Goal: Task Accomplishment & Management: Manage account settings

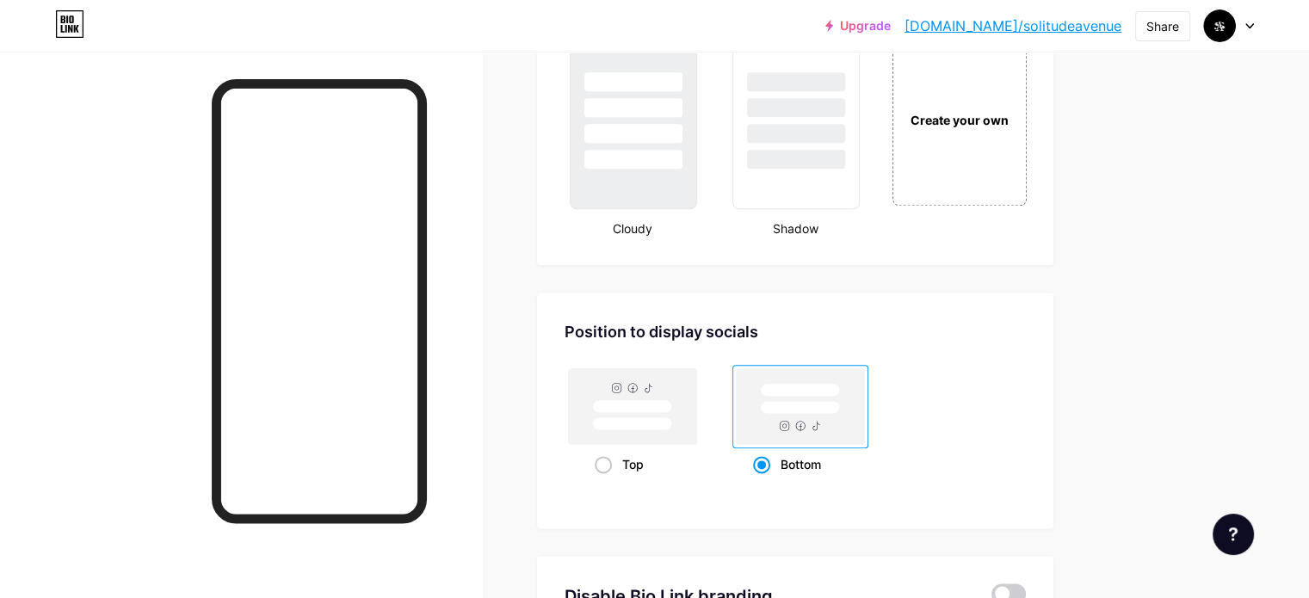
scroll to position [2061, 0]
click at [1024, 168] on div "Create your own" at bounding box center [959, 119] width 139 height 177
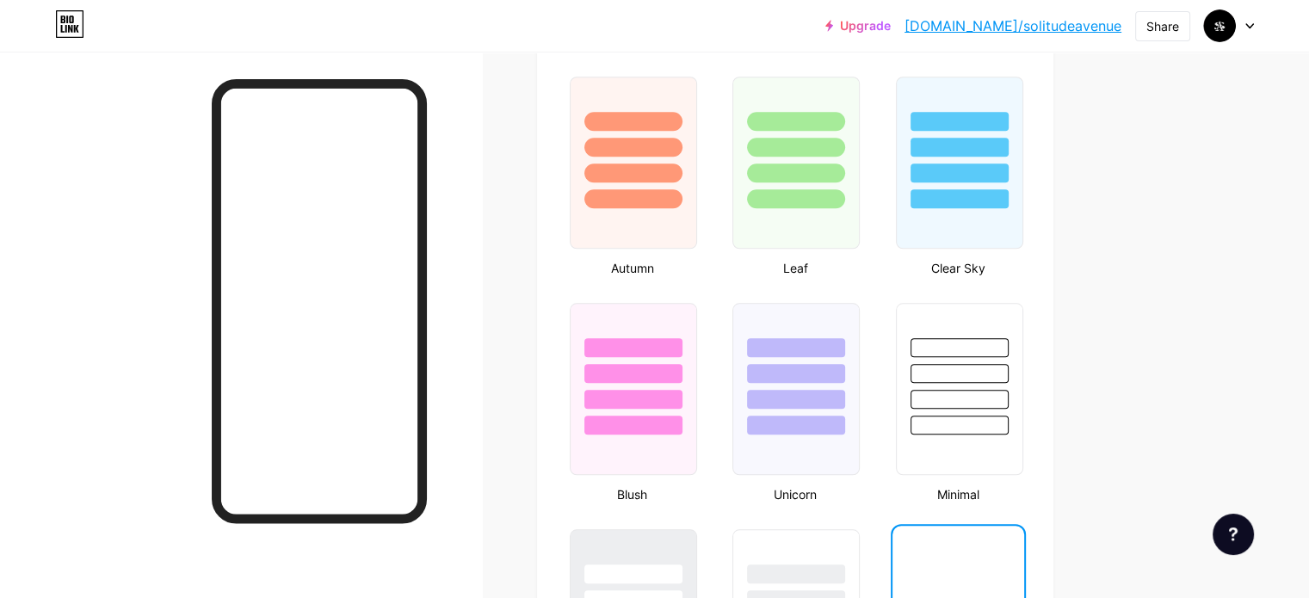
scroll to position [1666, 0]
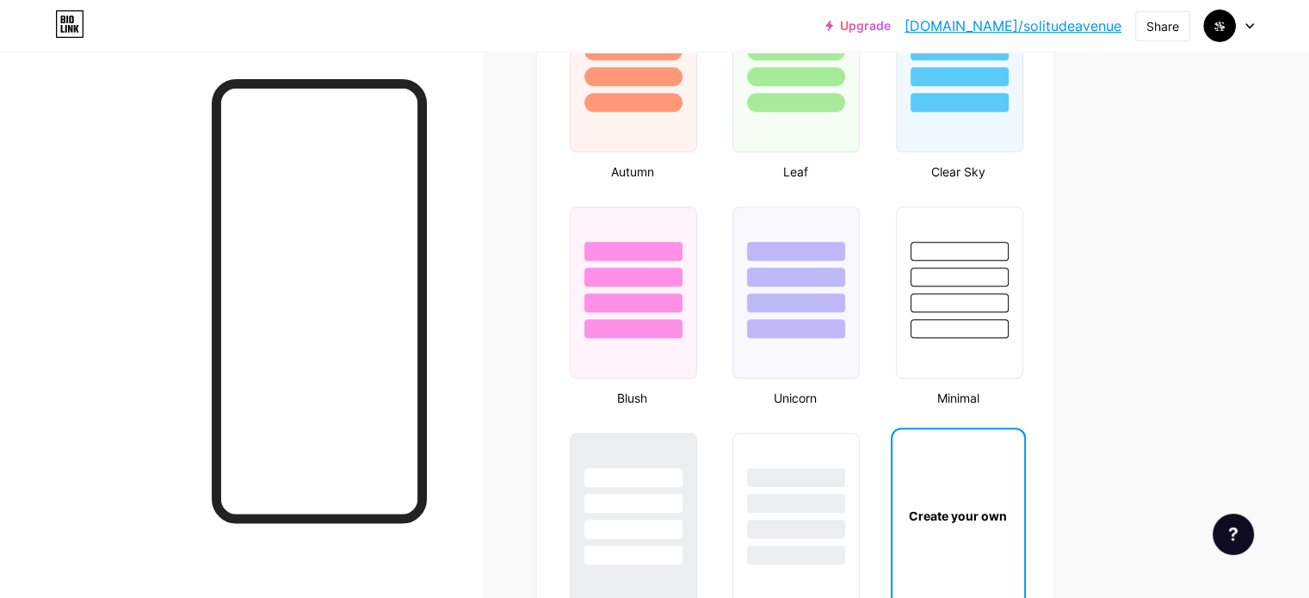
click at [999, 481] on div "Create your own" at bounding box center [959, 516] width 132 height 172
click at [1023, 481] on div "Create your own" at bounding box center [959, 516] width 132 height 172
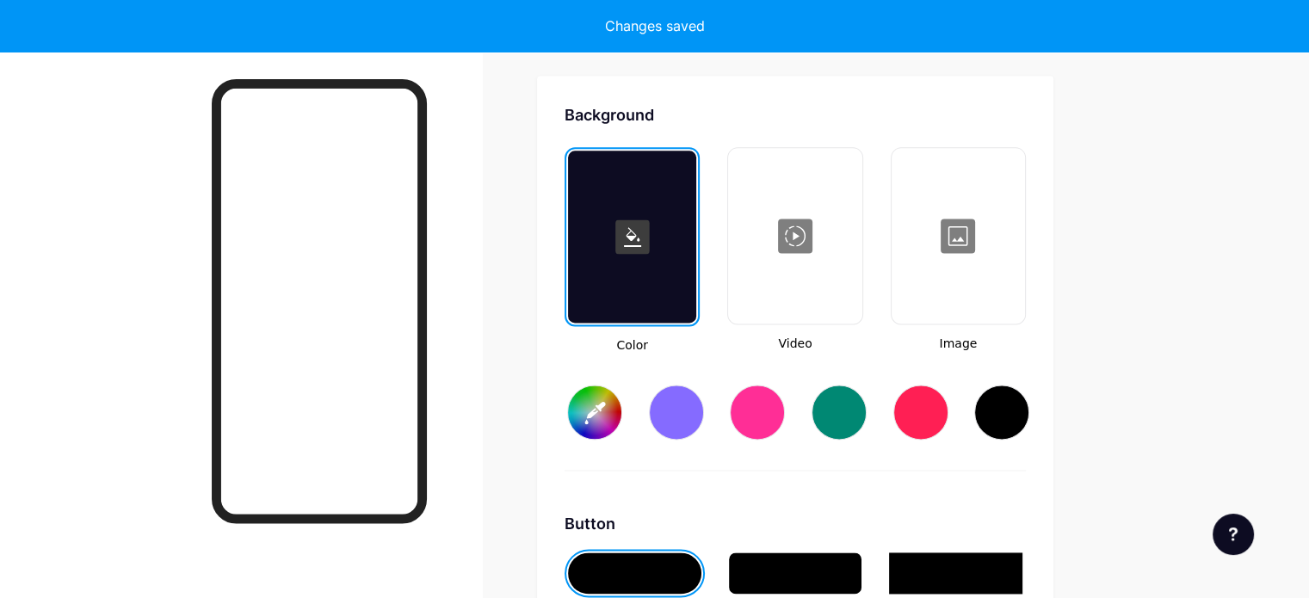
scroll to position [2279, 0]
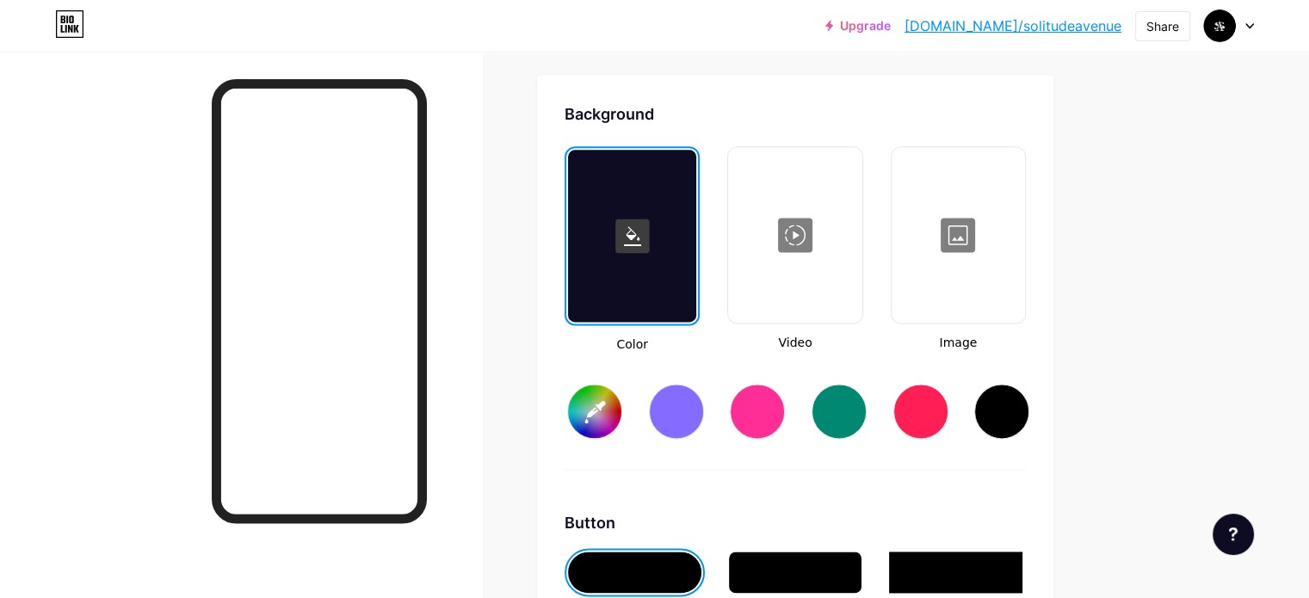
click at [998, 263] on div at bounding box center [959, 235] width 130 height 172
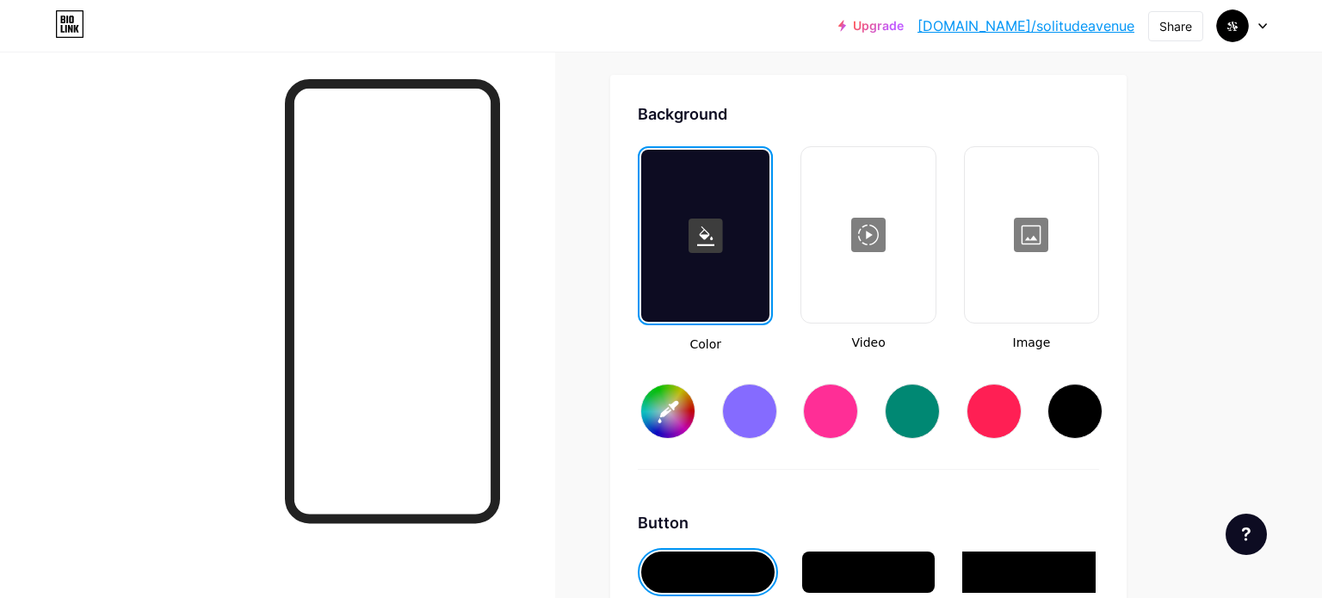
type input "#ffffff"
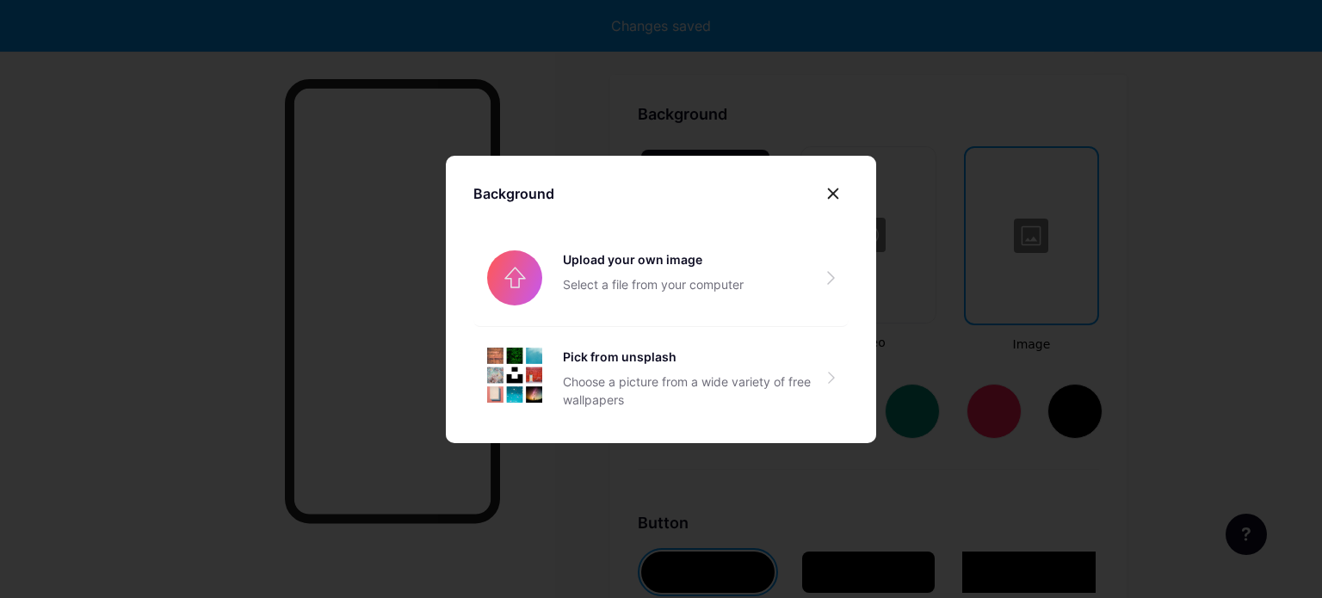
type input "#ffffff"
type input "#000000"
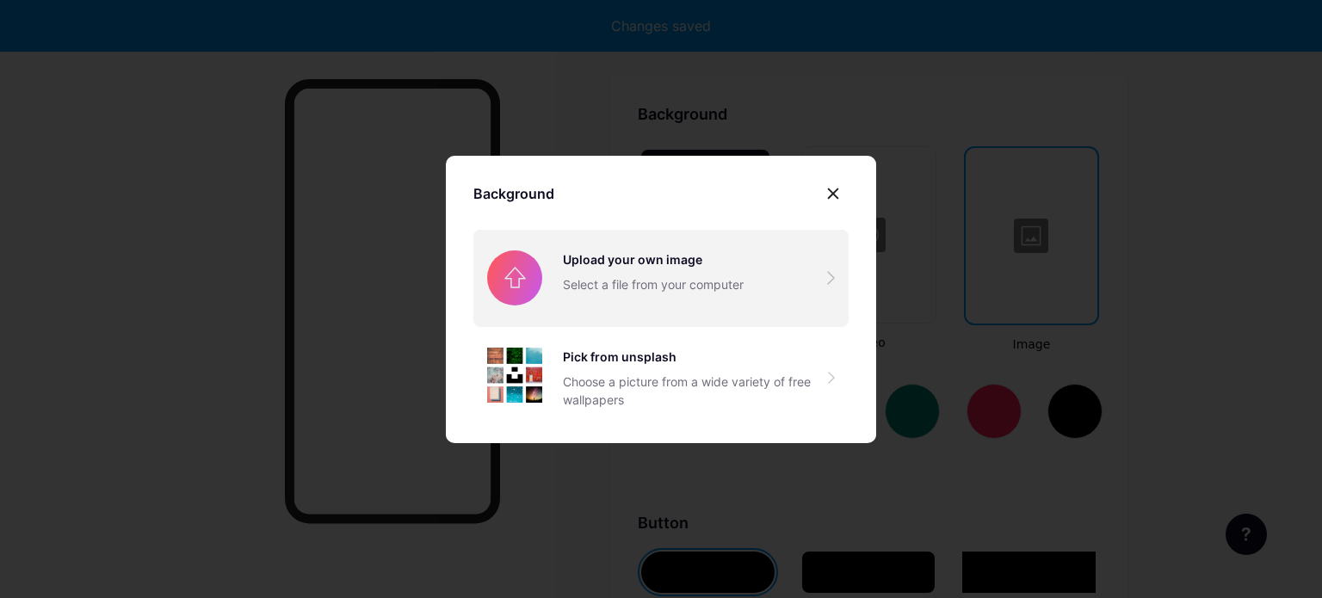
click at [661, 302] on input "file" at bounding box center [660, 278] width 375 height 96
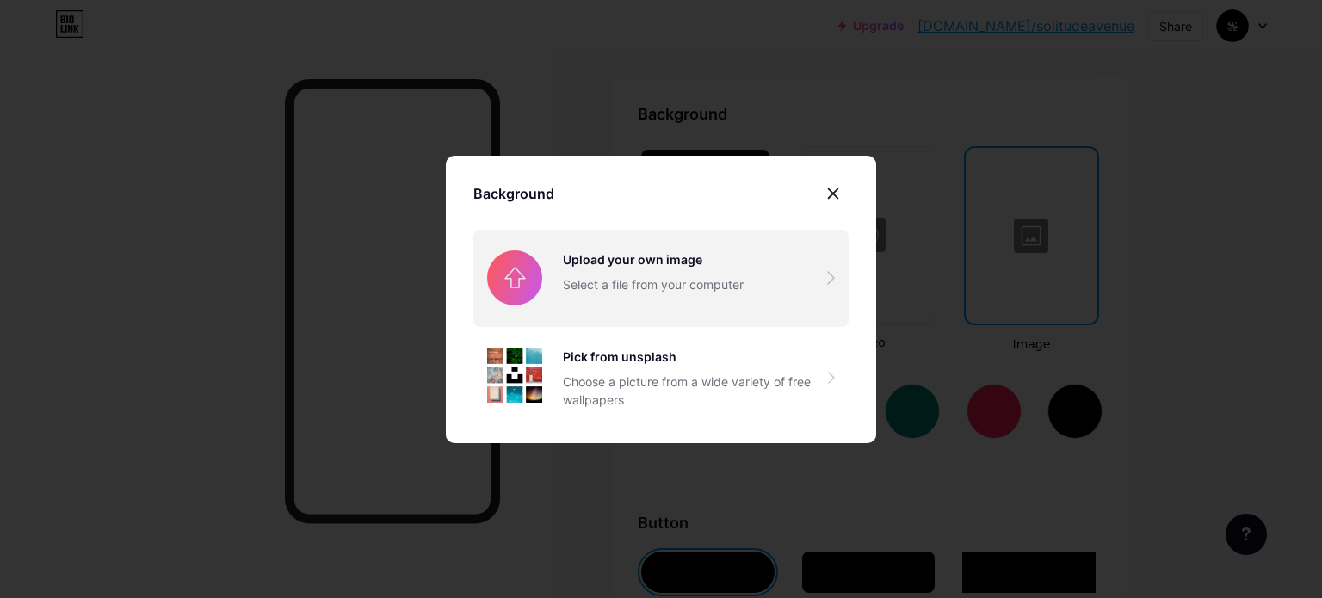
click at [667, 302] on input "file" at bounding box center [660, 278] width 375 height 96
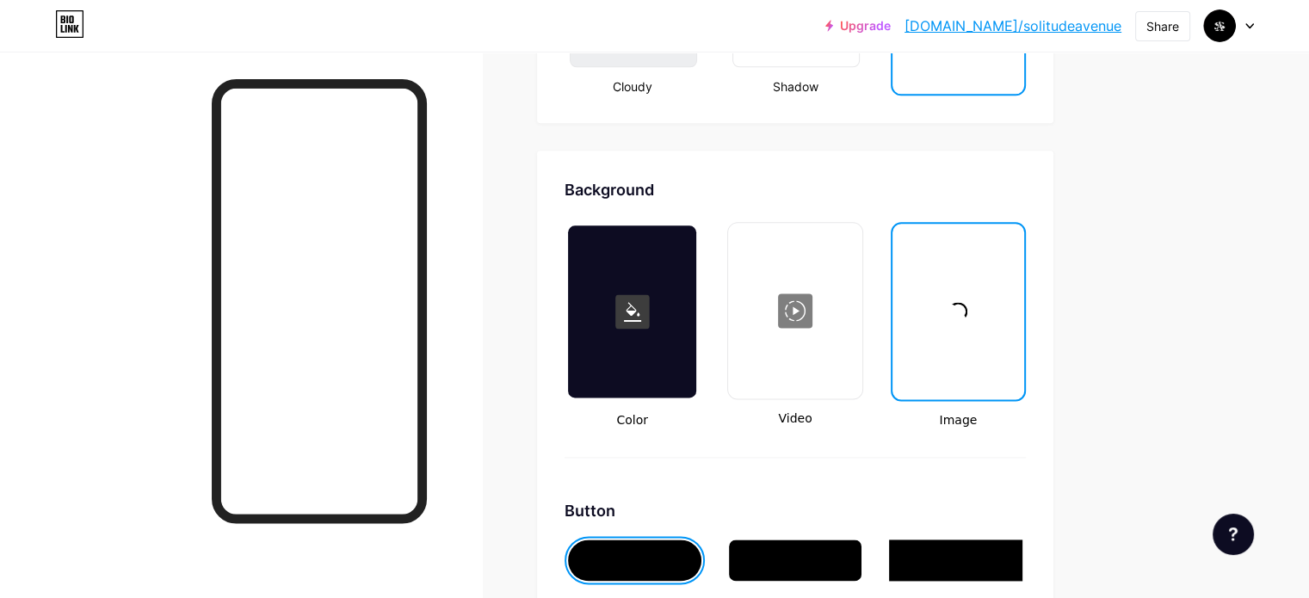
scroll to position [2205, 0]
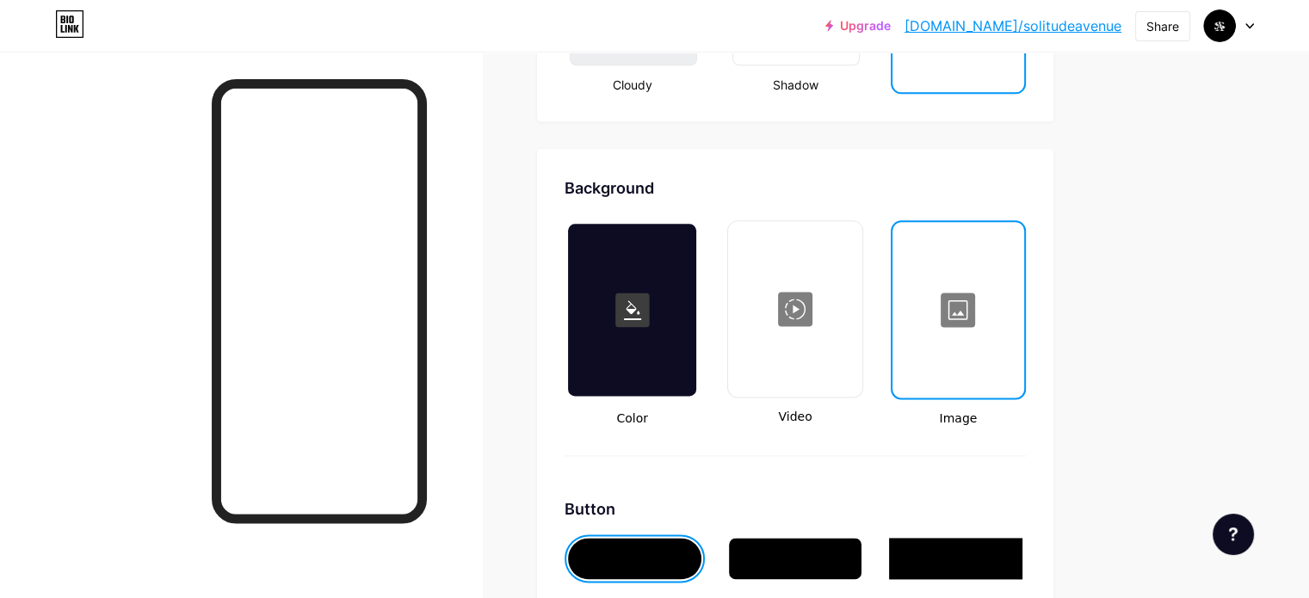
click at [863, 538] on div at bounding box center [795, 558] width 133 height 41
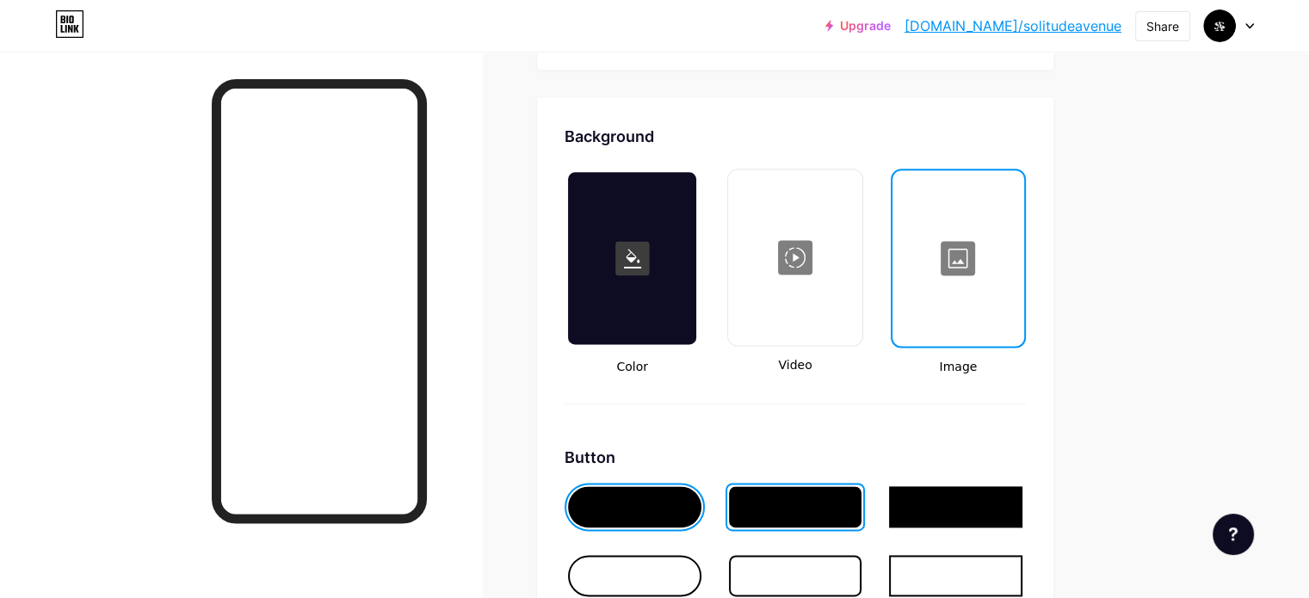
scroll to position [2259, 0]
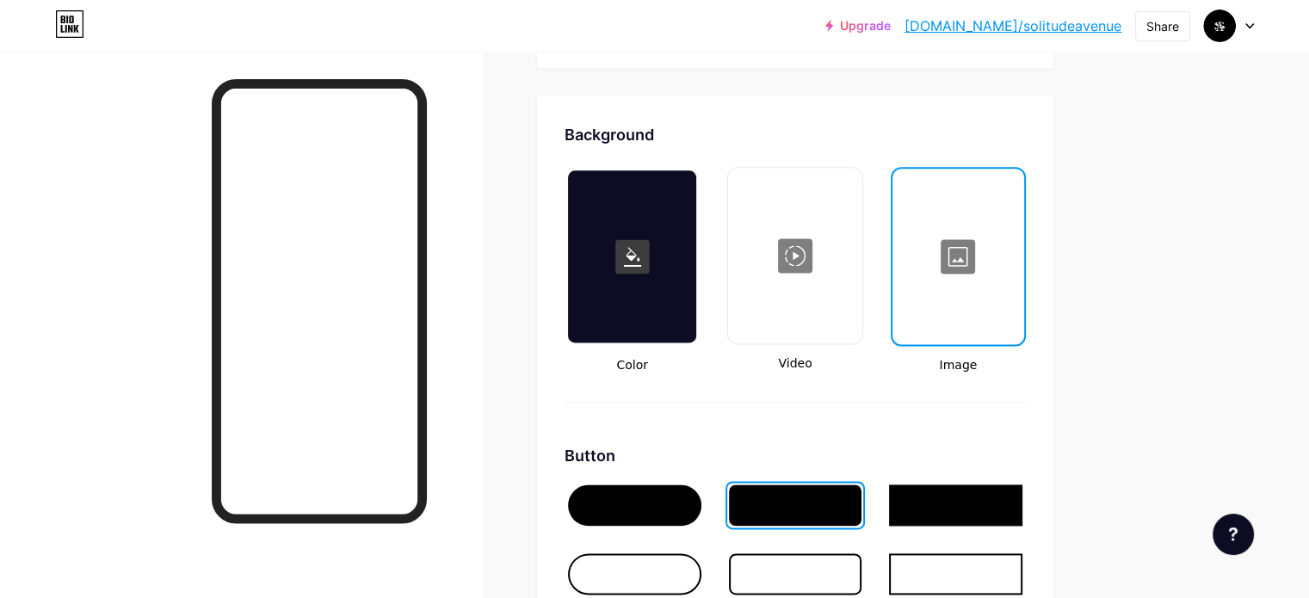
click at [1002, 312] on div at bounding box center [958, 256] width 128 height 172
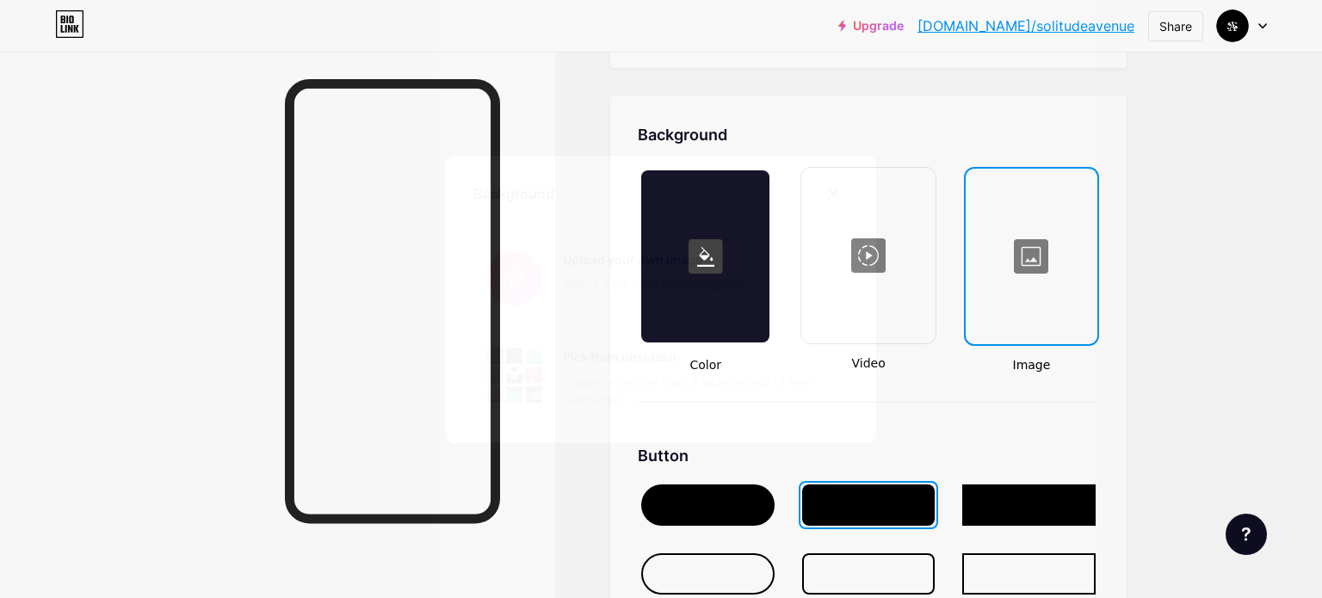
click at [713, 282] on input "file" at bounding box center [660, 278] width 375 height 96
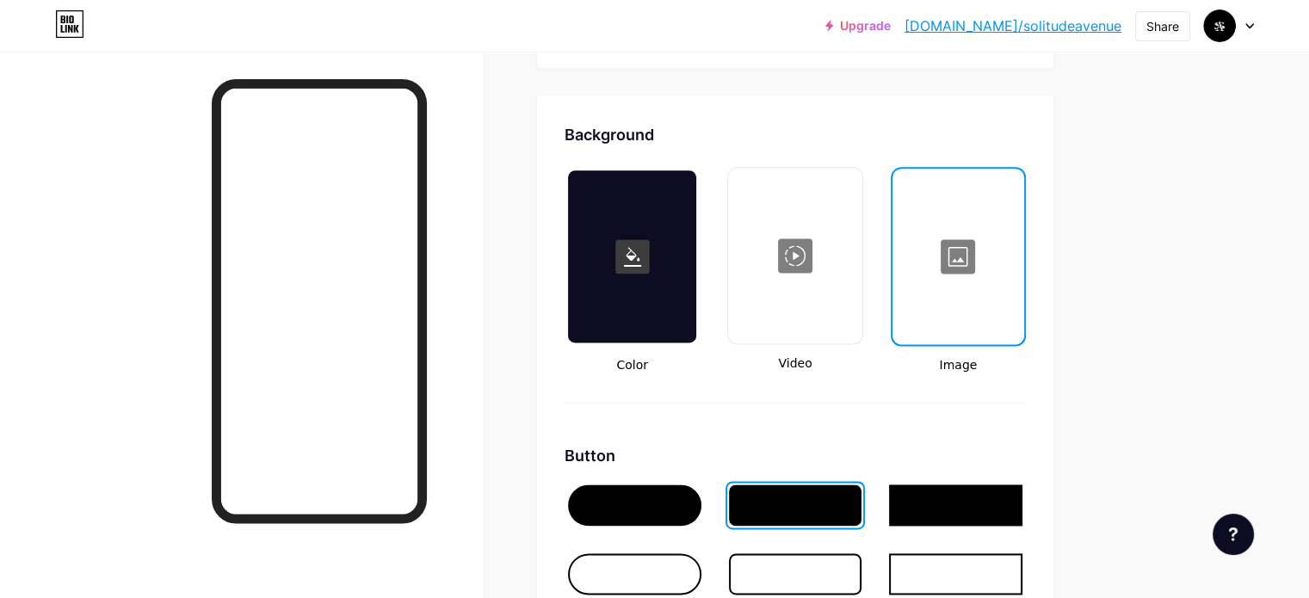
click at [696, 250] on div at bounding box center [632, 256] width 128 height 172
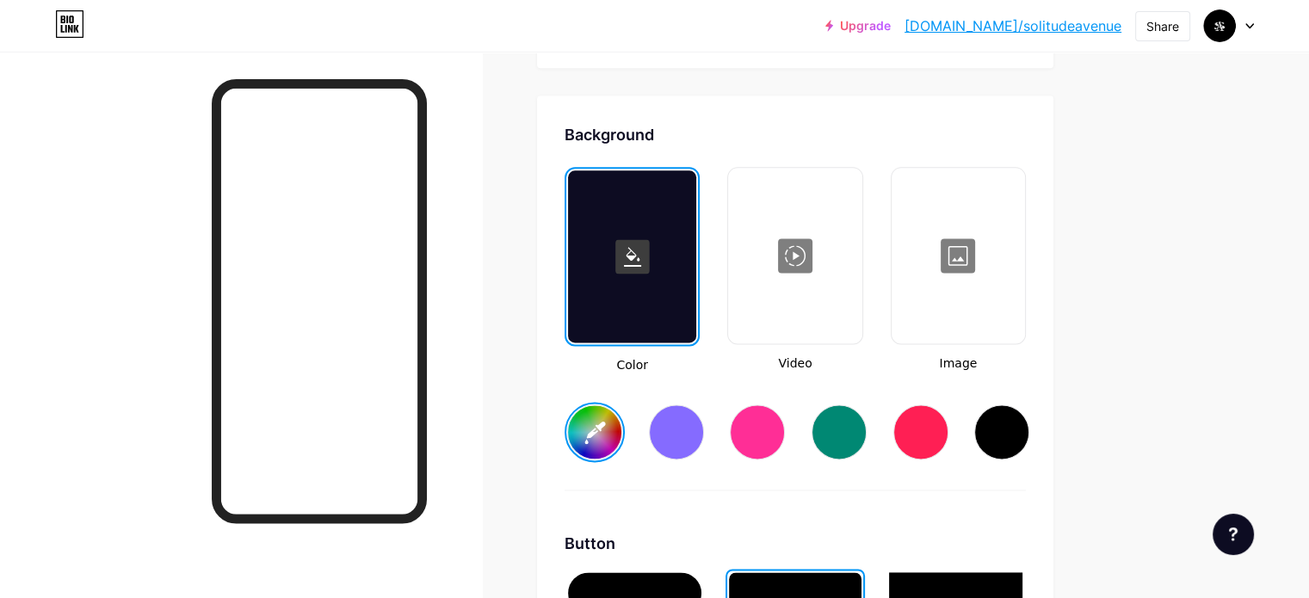
click at [1030, 414] on div at bounding box center [1001, 432] width 55 height 55
type input "#000000"
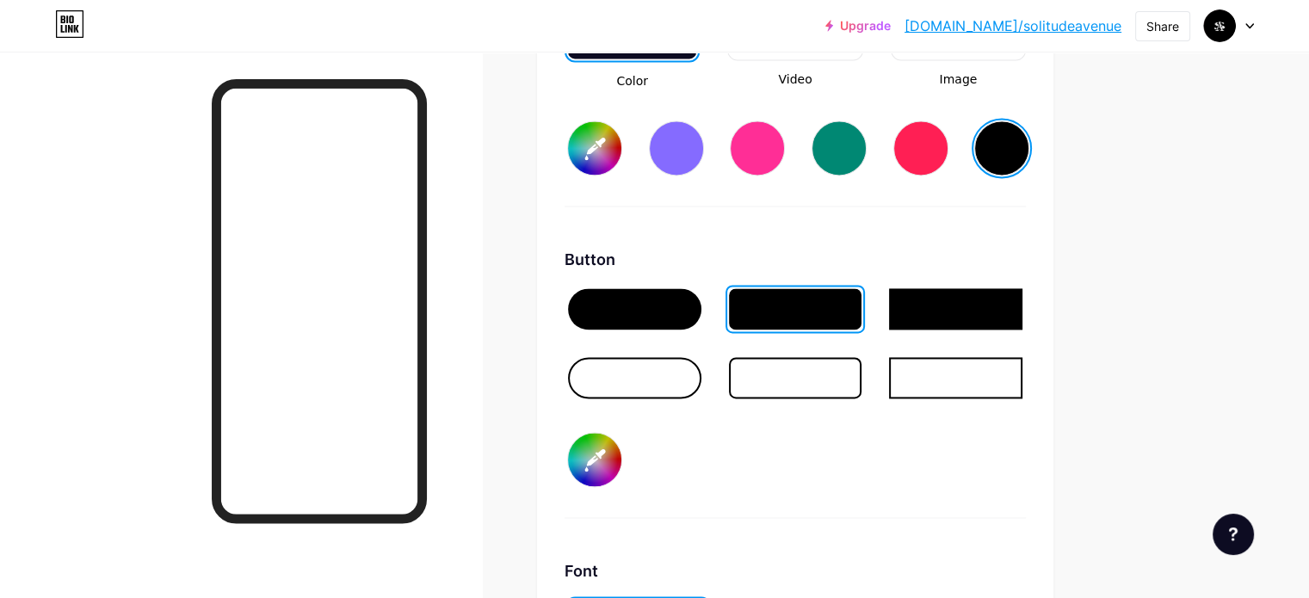
scroll to position [2574, 0]
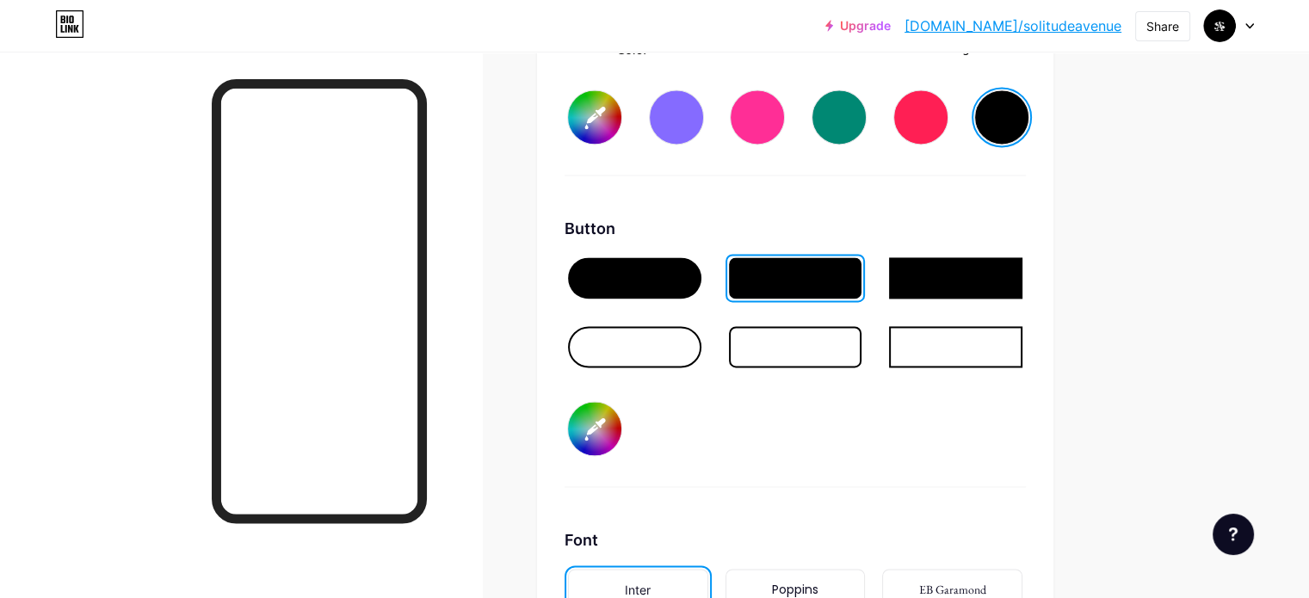
click at [622, 423] on input "#000000" at bounding box center [594, 428] width 53 height 53
type input "#ffffff"
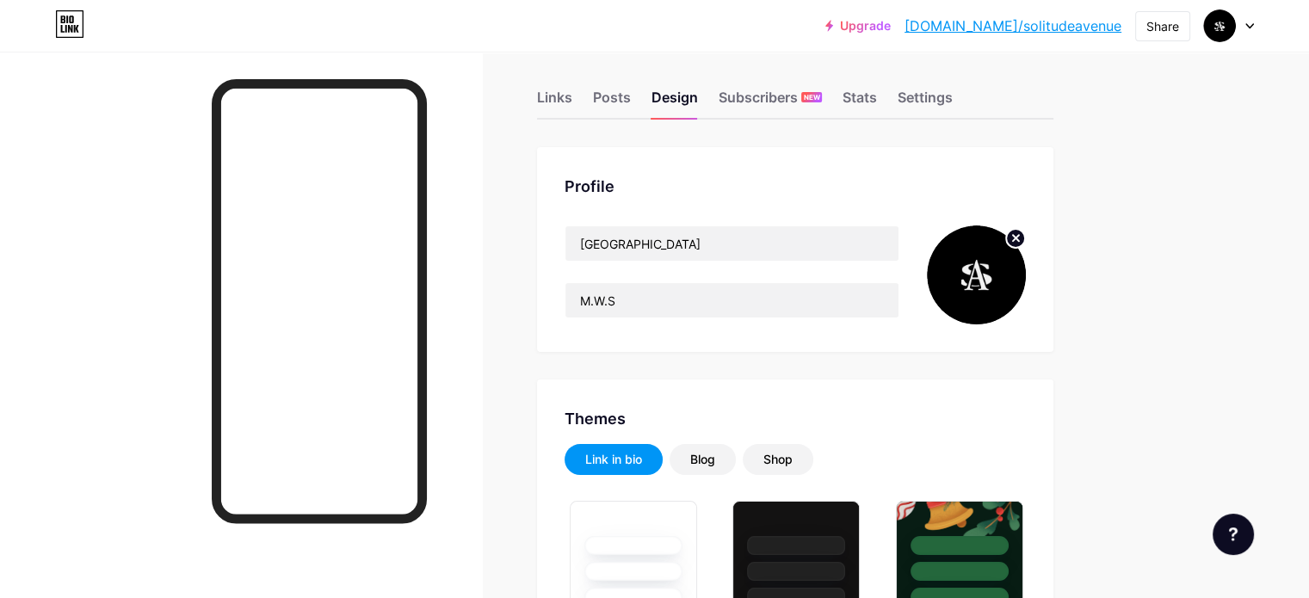
scroll to position [0, 0]
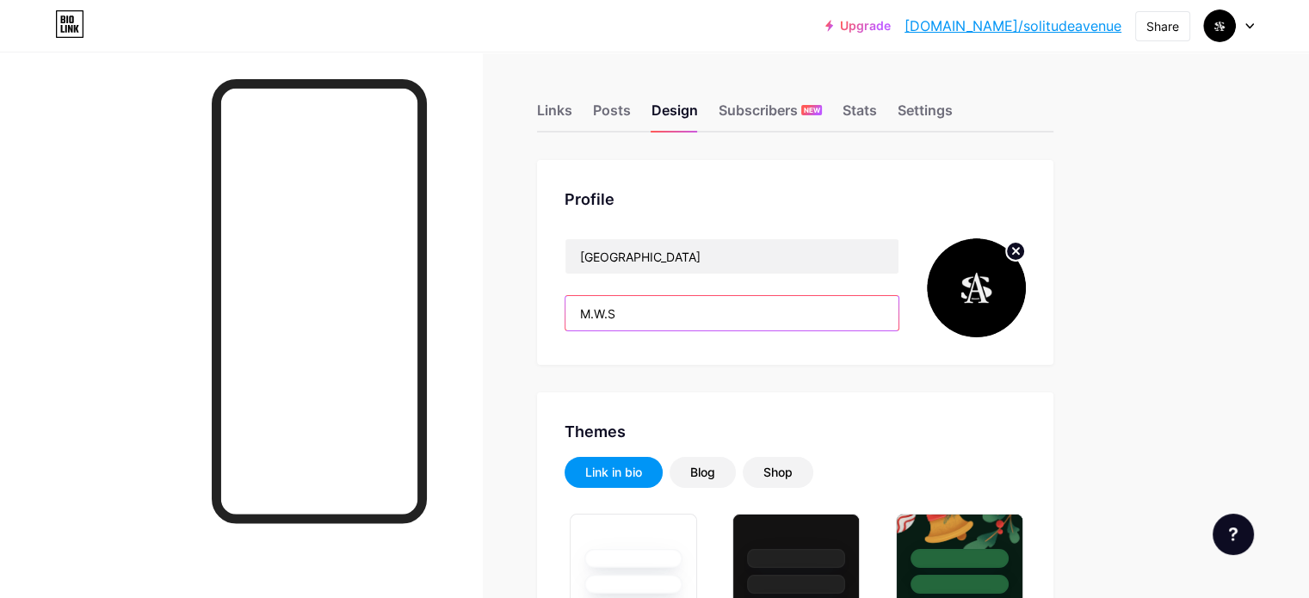
click at [730, 312] on input "M.W.S" at bounding box center [732, 313] width 333 height 34
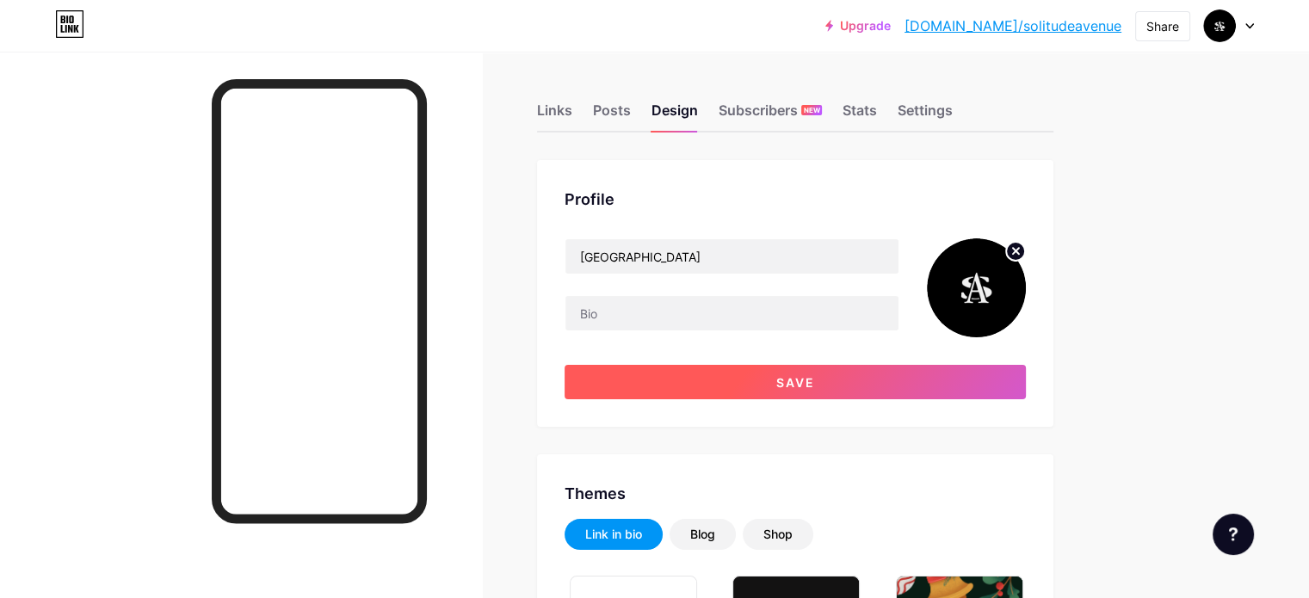
click at [682, 390] on button "Save" at bounding box center [795, 382] width 461 height 34
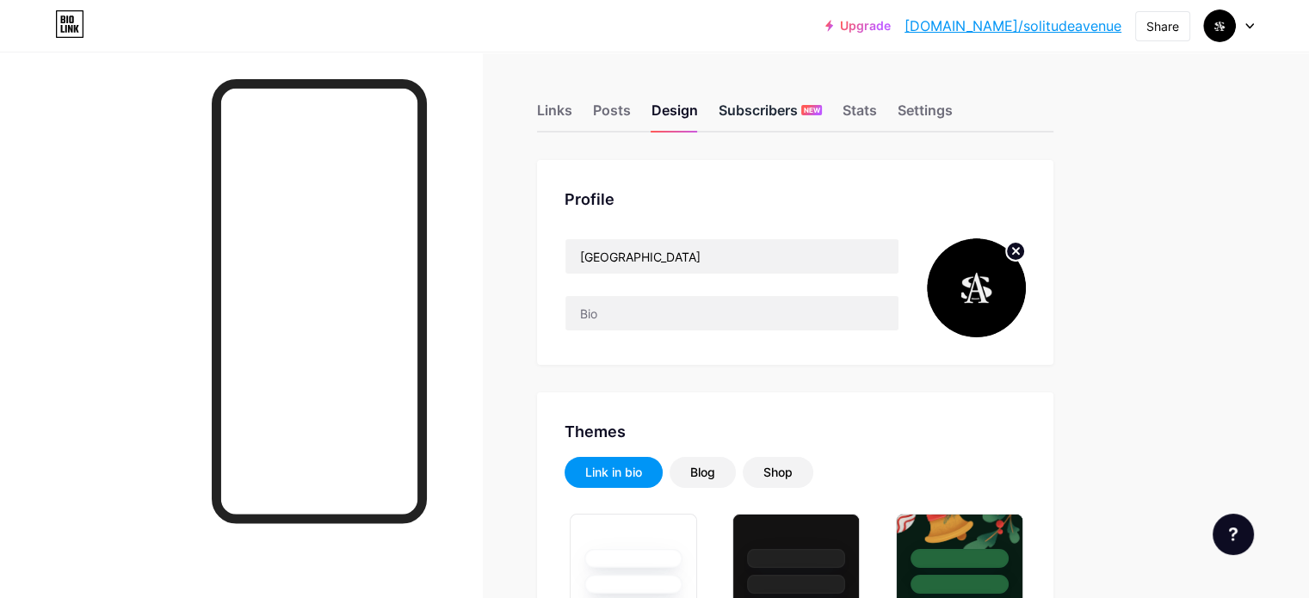
click at [822, 123] on div "Subscribers NEW" at bounding box center [770, 115] width 103 height 31
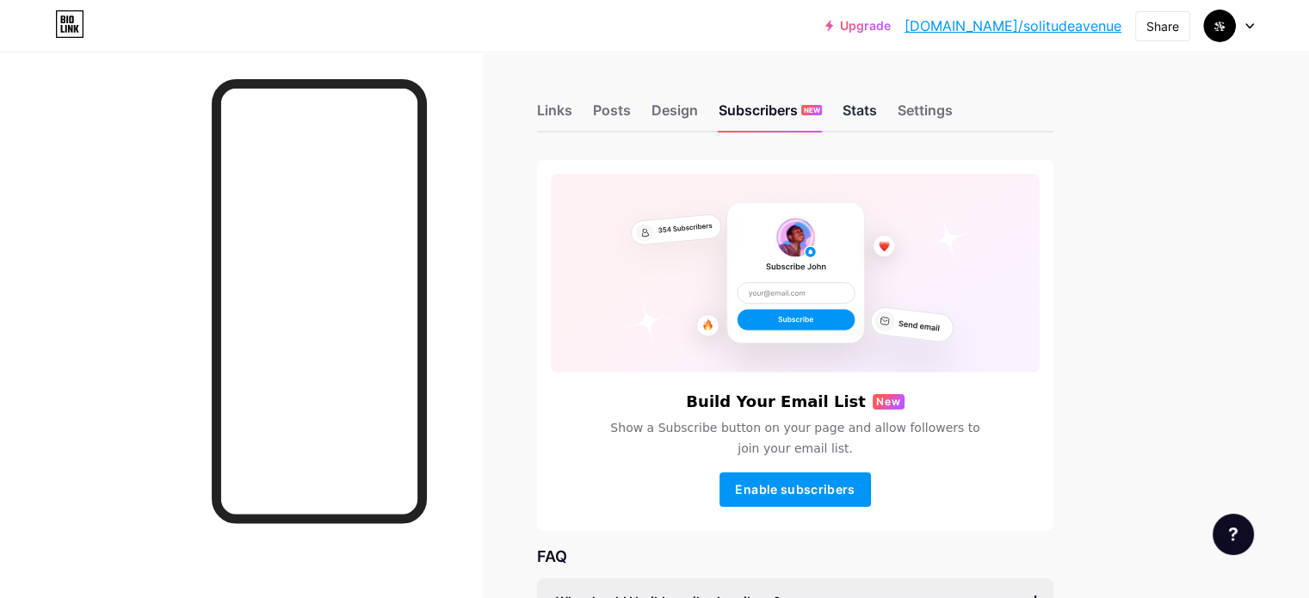
click at [877, 114] on div "Stats" at bounding box center [860, 115] width 34 height 31
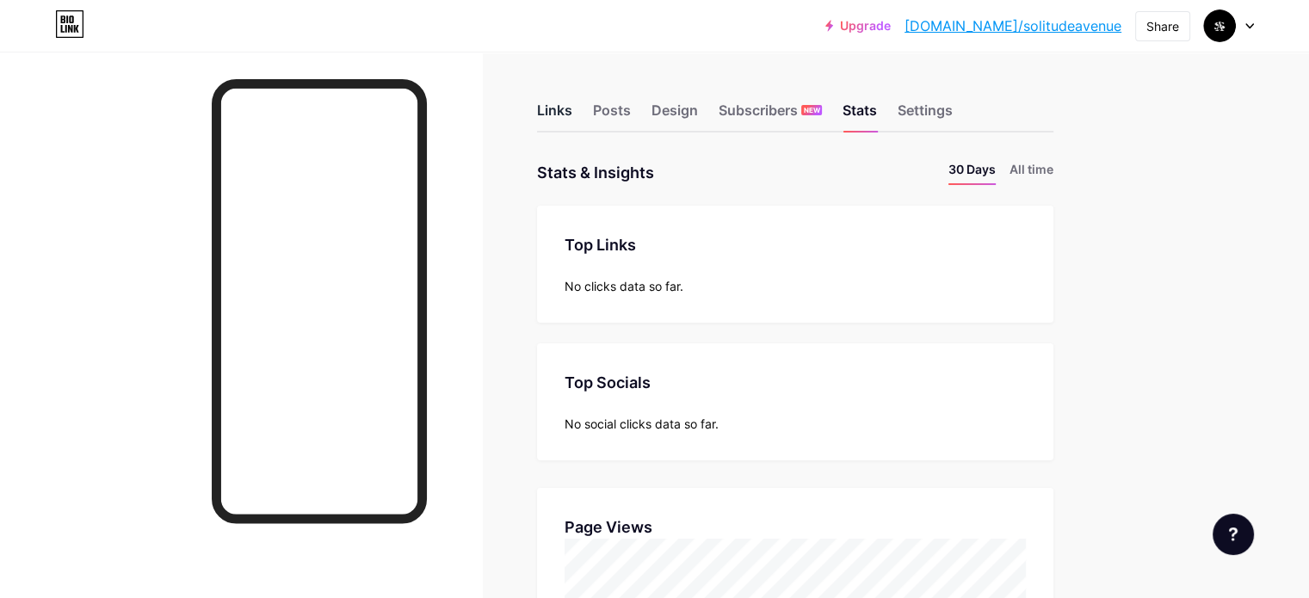
click at [572, 108] on div "Links" at bounding box center [554, 115] width 35 height 31
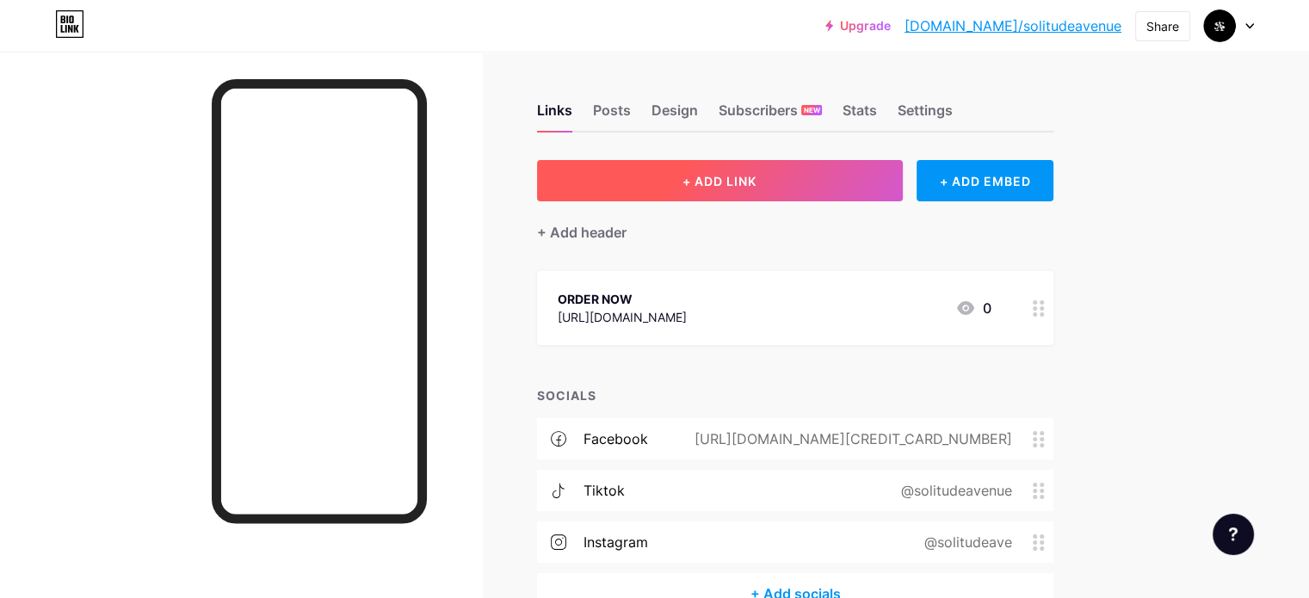
click at [843, 177] on button "+ ADD LINK" at bounding box center [720, 180] width 366 height 41
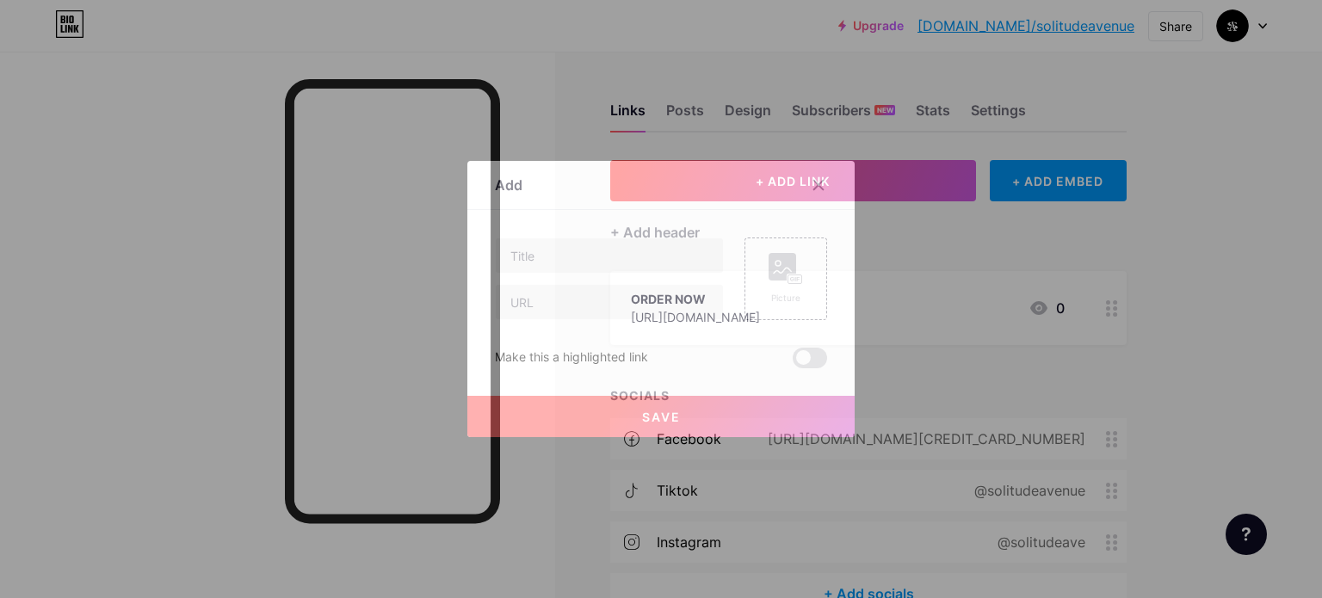
click at [625, 283] on div at bounding box center [609, 279] width 229 height 83
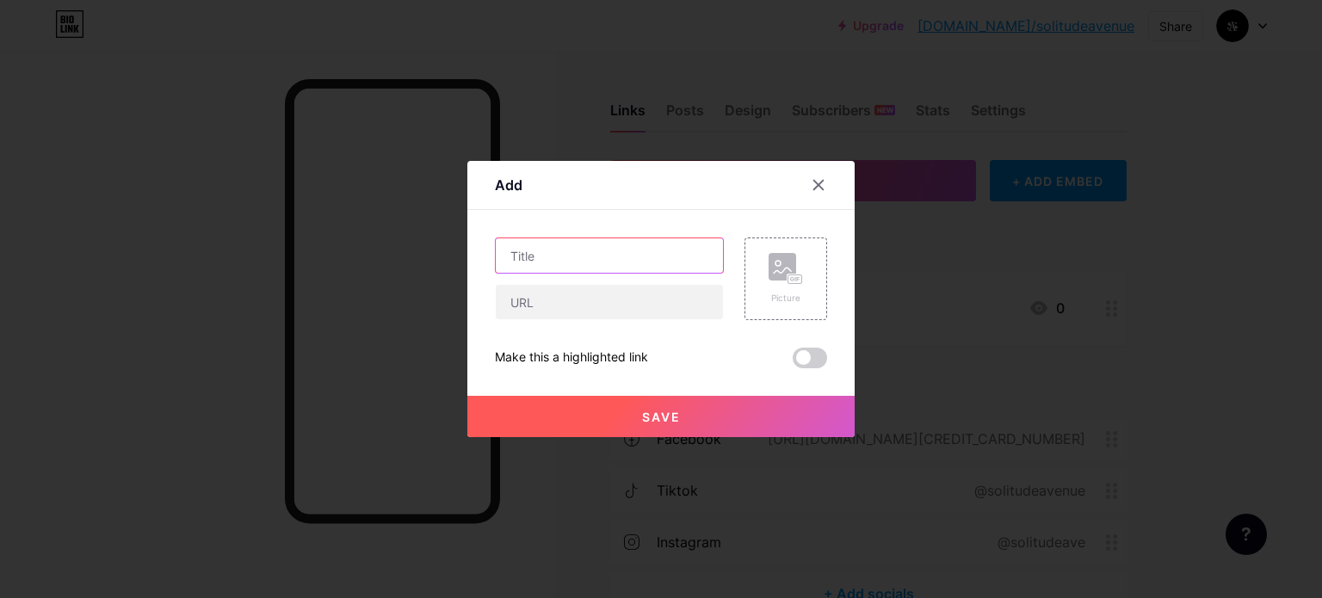
click at [609, 254] on input "text" at bounding box center [609, 255] width 227 height 34
type input "CATALOGUE"
click at [578, 417] on button "Save" at bounding box center [660, 416] width 387 height 41
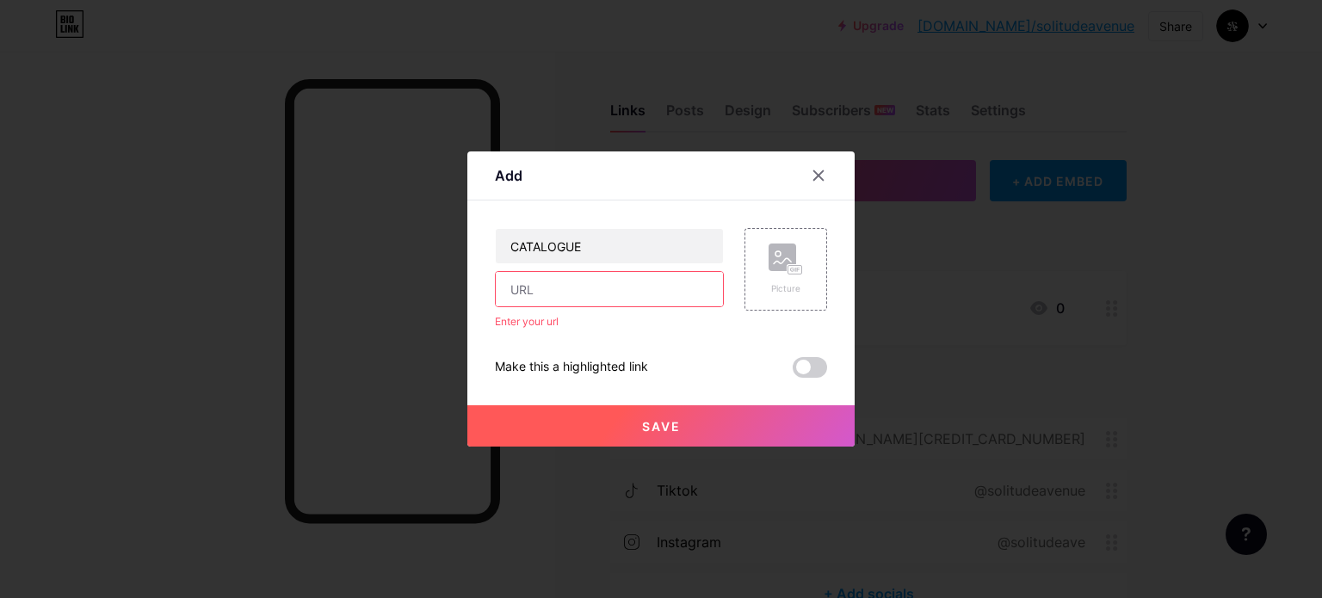
click at [600, 294] on input "text" at bounding box center [609, 289] width 227 height 34
type input "[URL][DOMAIN_NAME]"
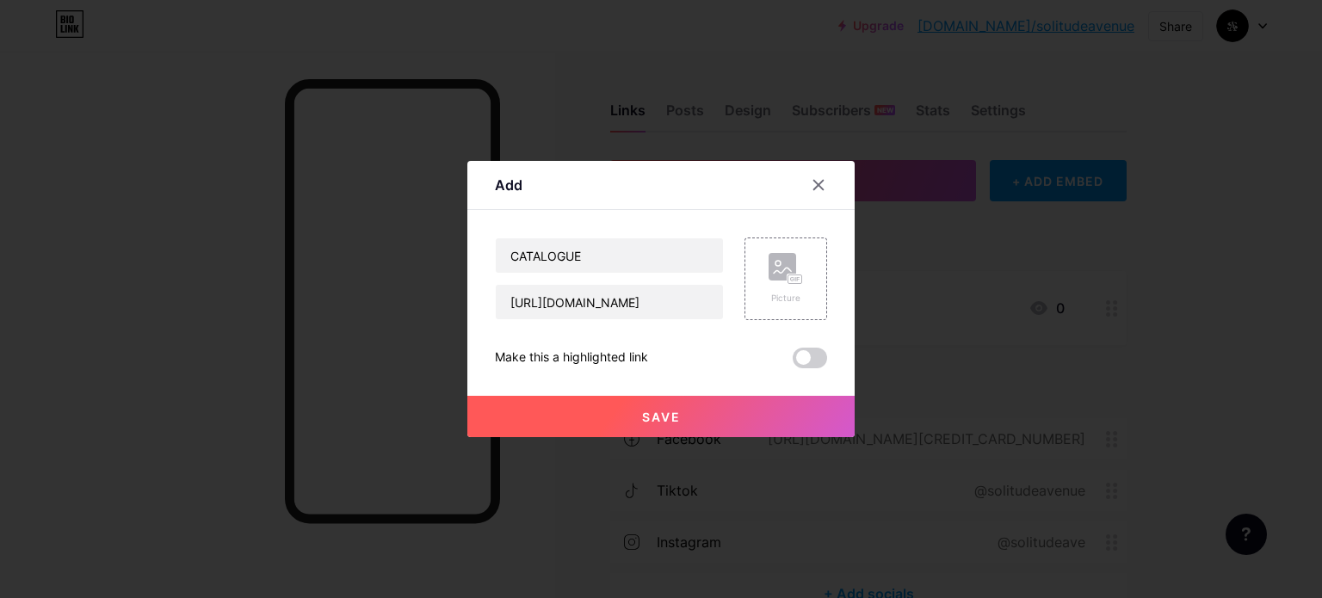
click at [572, 399] on button "Save" at bounding box center [660, 416] width 387 height 41
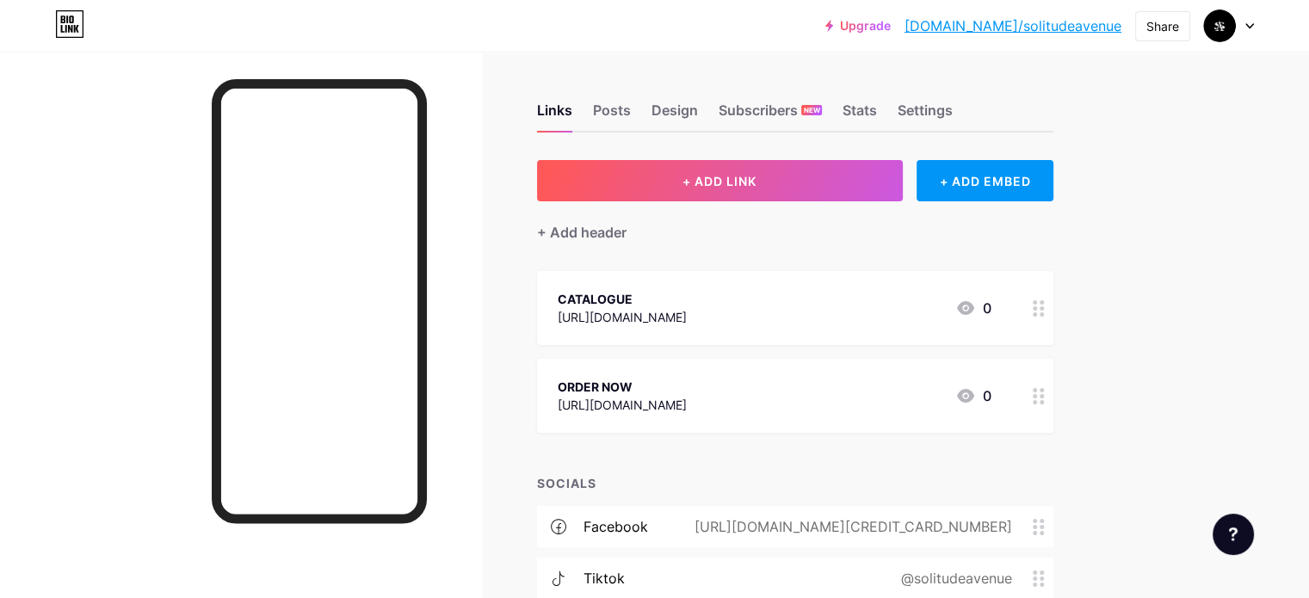
click at [1016, 25] on link "[DOMAIN_NAME]/solitudeavenue" at bounding box center [1013, 25] width 217 height 21
